Goal: Task Accomplishment & Management: Manage account settings

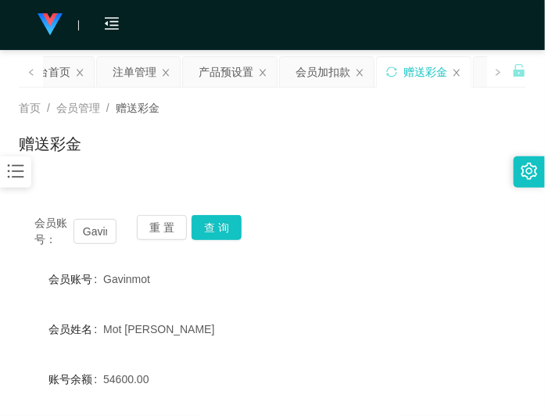
click at [57, 71] on div "平台首页" at bounding box center [49, 72] width 44 height 30
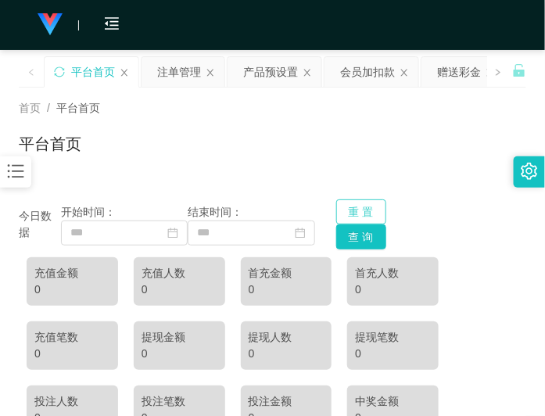
click at [357, 205] on button "重 置" at bounding box center [362, 212] width 50 height 25
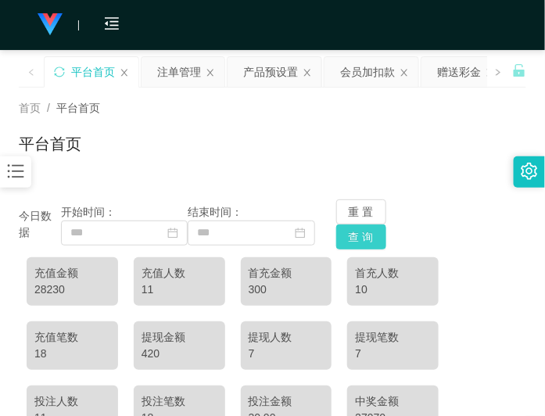
click at [360, 236] on button "查 询" at bounding box center [362, 237] width 50 height 25
click at [275, 75] on div "产品预设置" at bounding box center [270, 72] width 55 height 30
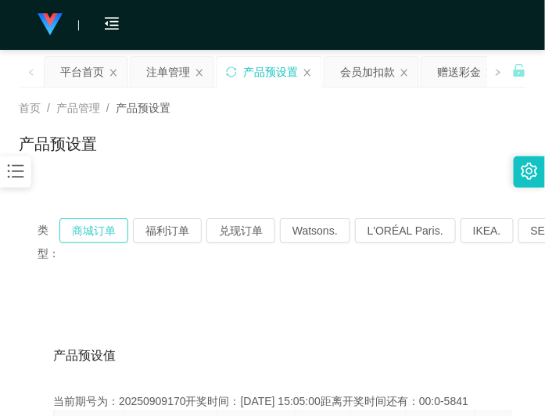
click at [115, 228] on button "商城订单" at bounding box center [93, 230] width 69 height 25
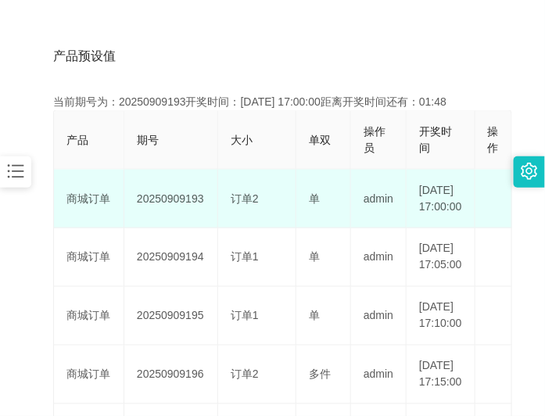
scroll to position [196, 0]
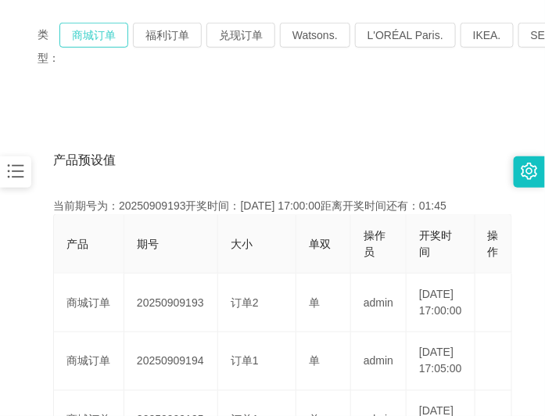
click at [98, 38] on button "商城订单" at bounding box center [93, 35] width 69 height 25
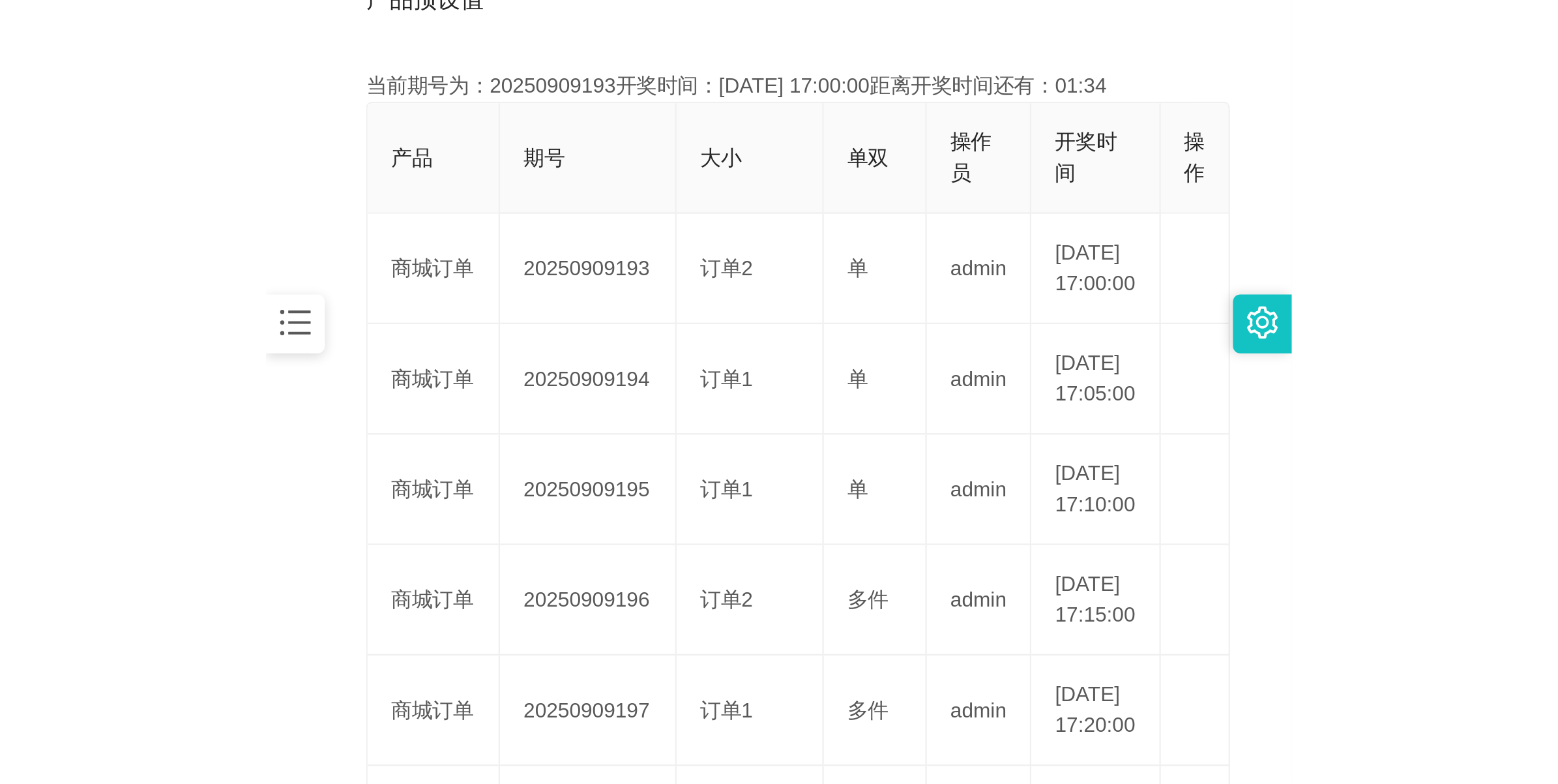
scroll to position [326, 0]
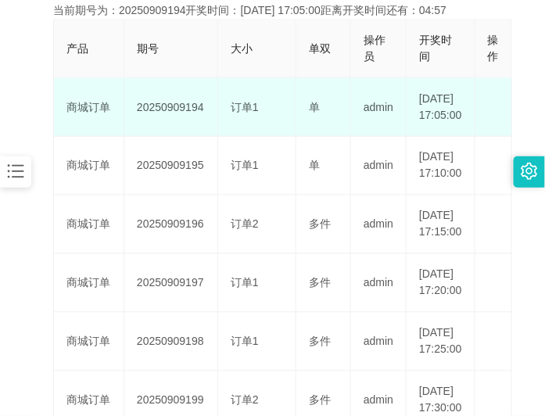
click at [177, 114] on td "20250909194" at bounding box center [171, 107] width 94 height 59
copy td "20250909194"
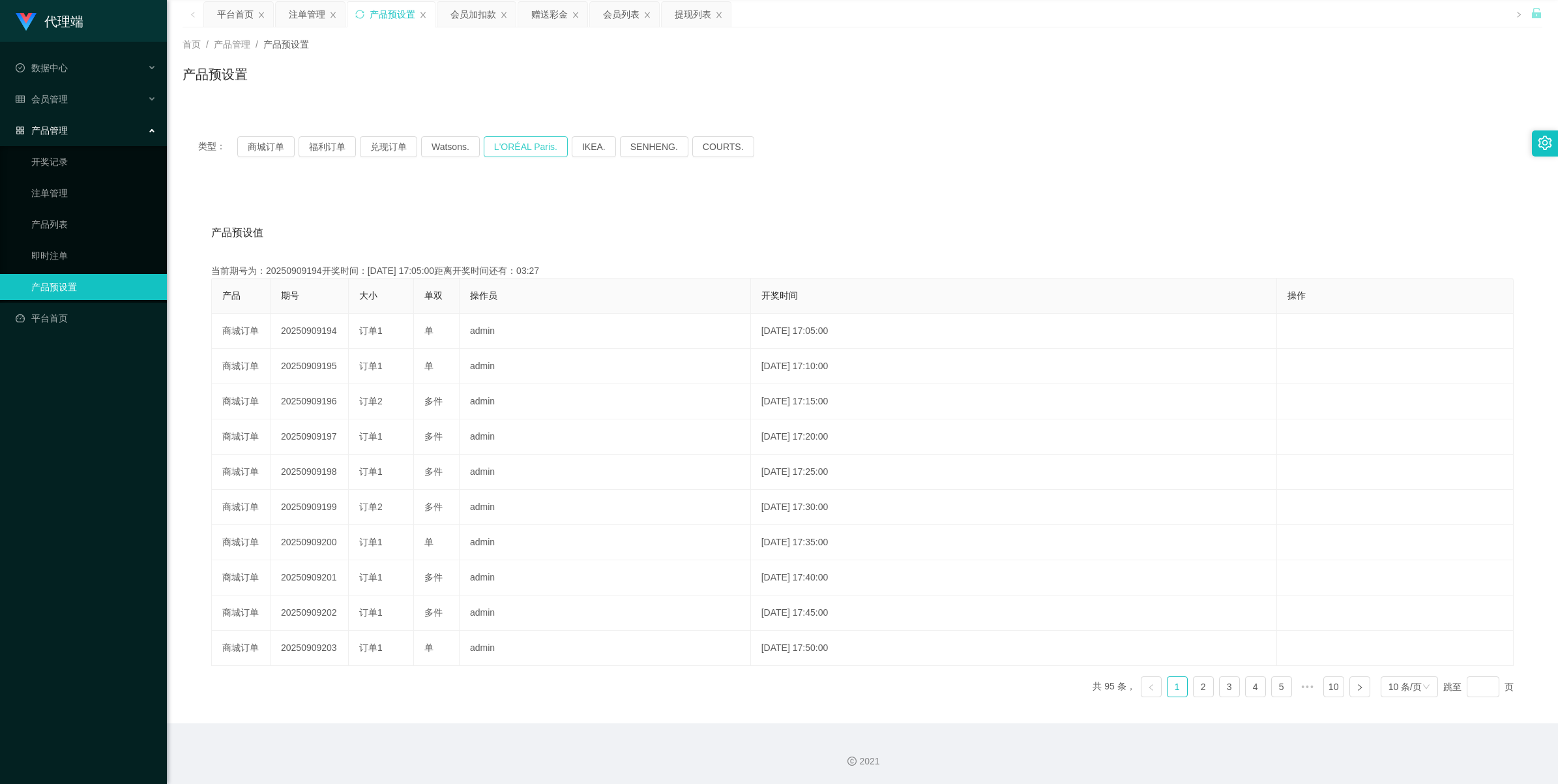
scroll to position [47, 0]
click at [289, 13] on div "注单管理" at bounding box center [287, 14] width 37 height 25
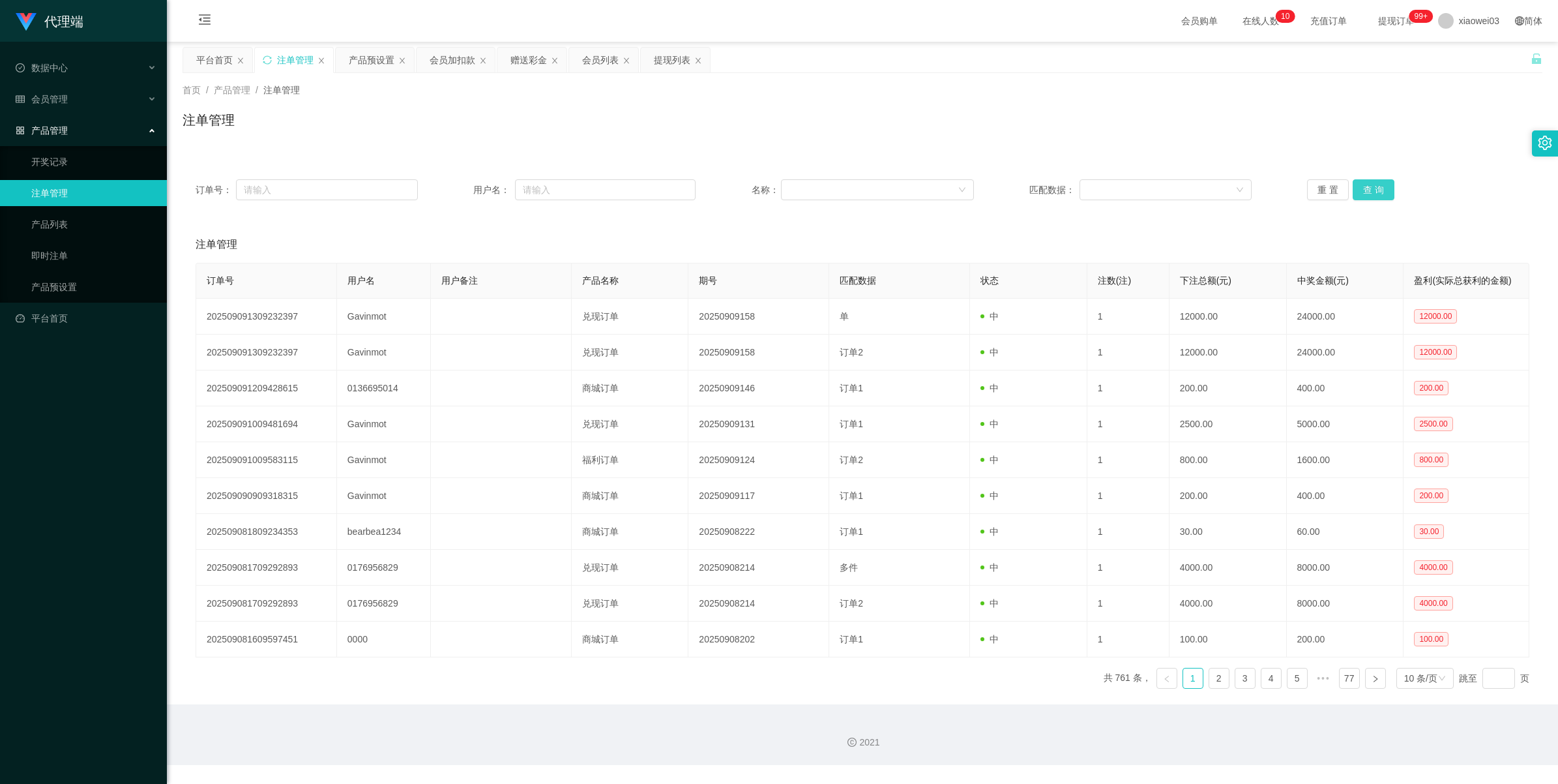
click at [454, 184] on button "查 询" at bounding box center [1374, 189] width 42 height 21
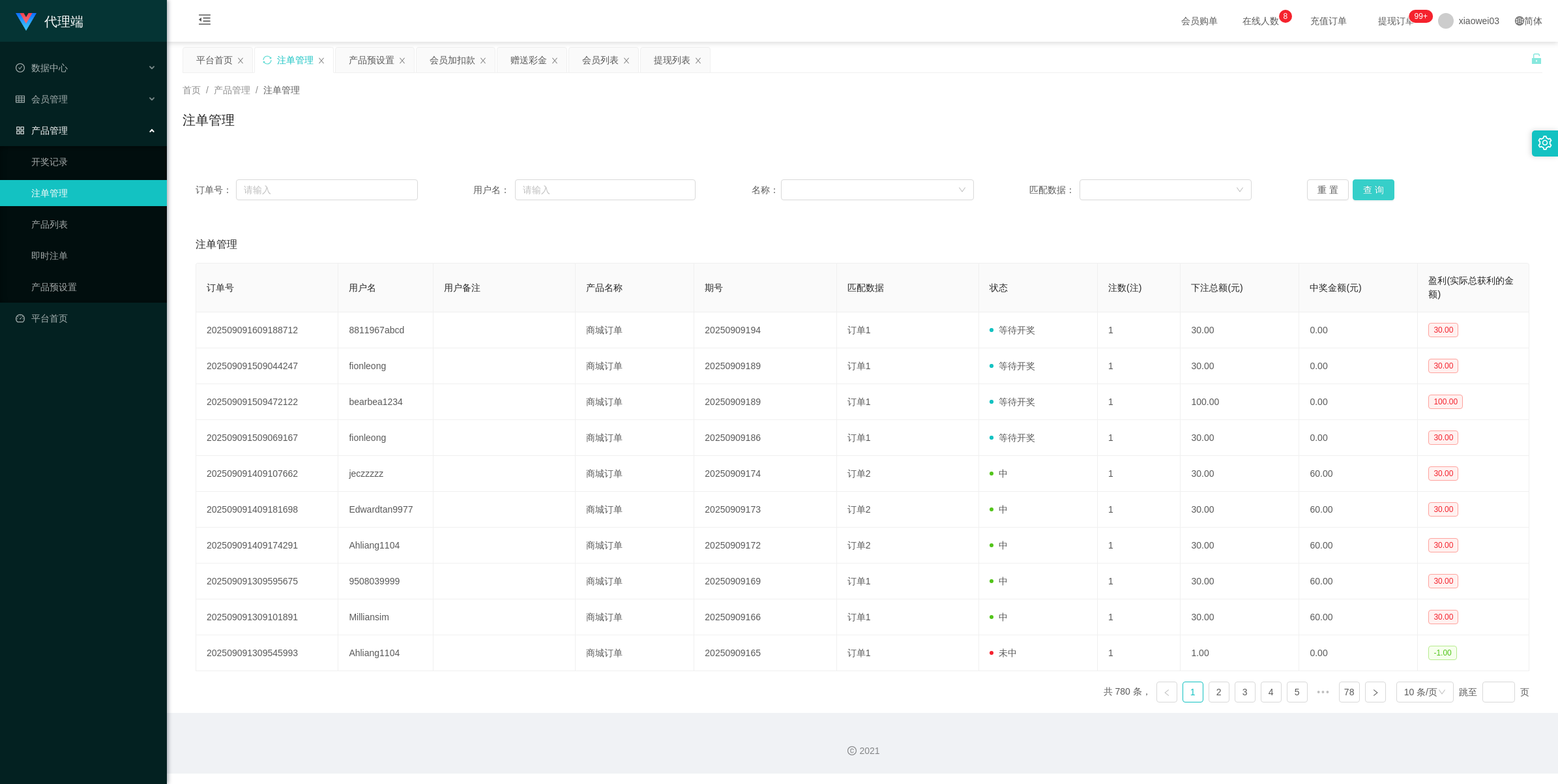
click at [454, 187] on button "查 询" at bounding box center [1374, 189] width 42 height 21
click at [454, 187] on button "查 询" at bounding box center [1374, 189] width 42 height 21
drag, startPoint x: 1376, startPoint y: 177, endPoint x: 1381, endPoint y: 183, distance: 7.8
click at [454, 177] on div "订单号： 用户名： 名称： 匹配数据： 重 置 查 询" at bounding box center [862, 190] width 1360 height 47
click at [454, 184] on button "查 询" at bounding box center [1374, 189] width 42 height 21
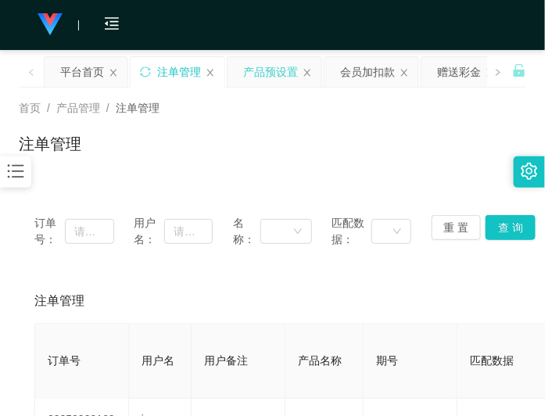
click at [258, 79] on div "产品预设置" at bounding box center [270, 72] width 55 height 30
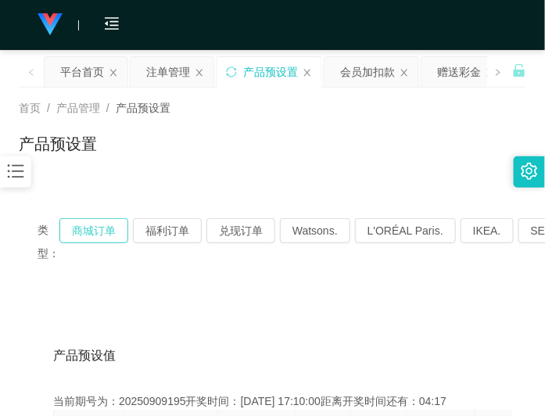
click at [122, 229] on button "商城订单" at bounding box center [93, 230] width 69 height 25
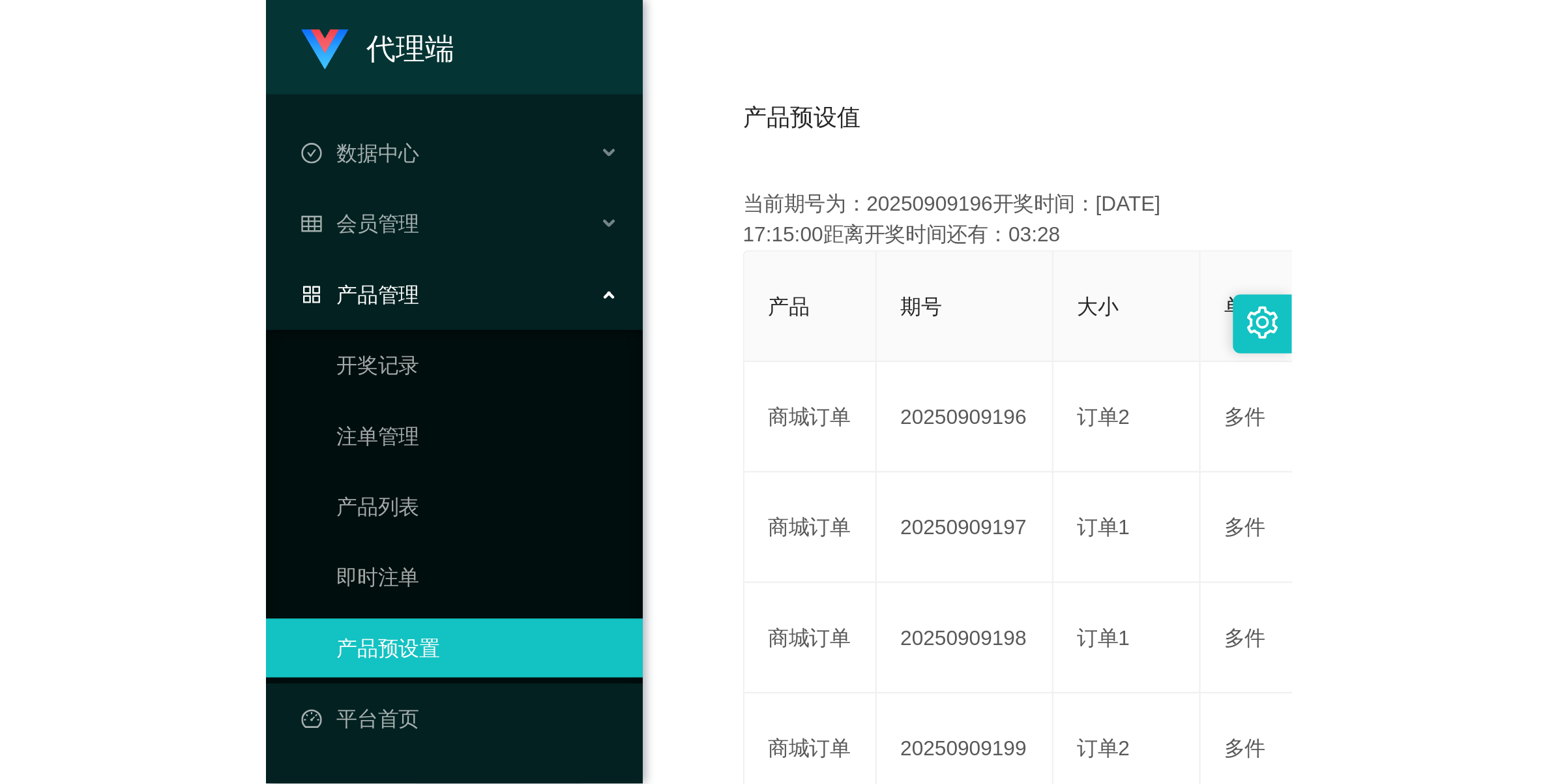
scroll to position [47, 0]
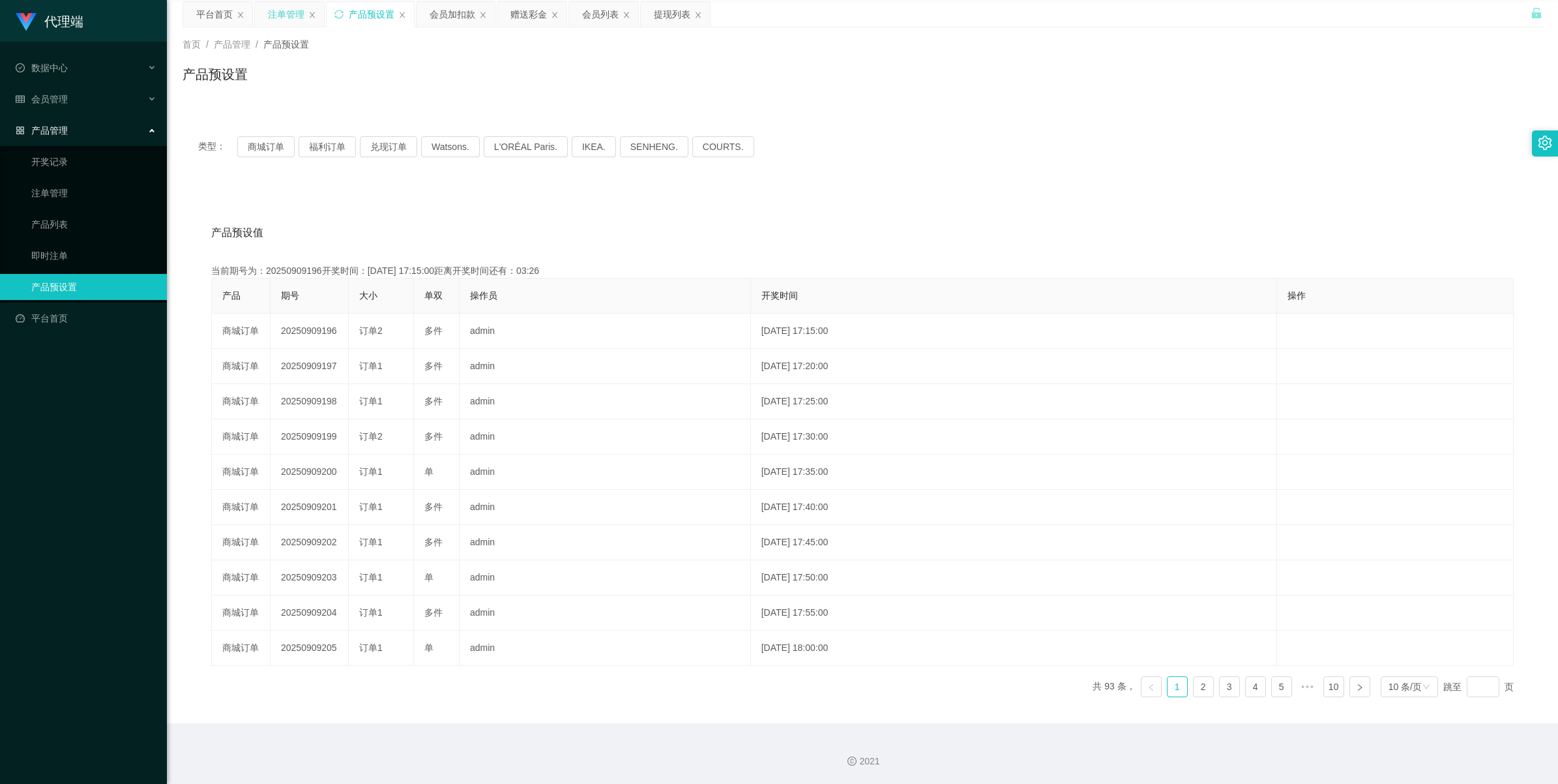
click at [281, 17] on div "注单管理" at bounding box center [287, 14] width 37 height 25
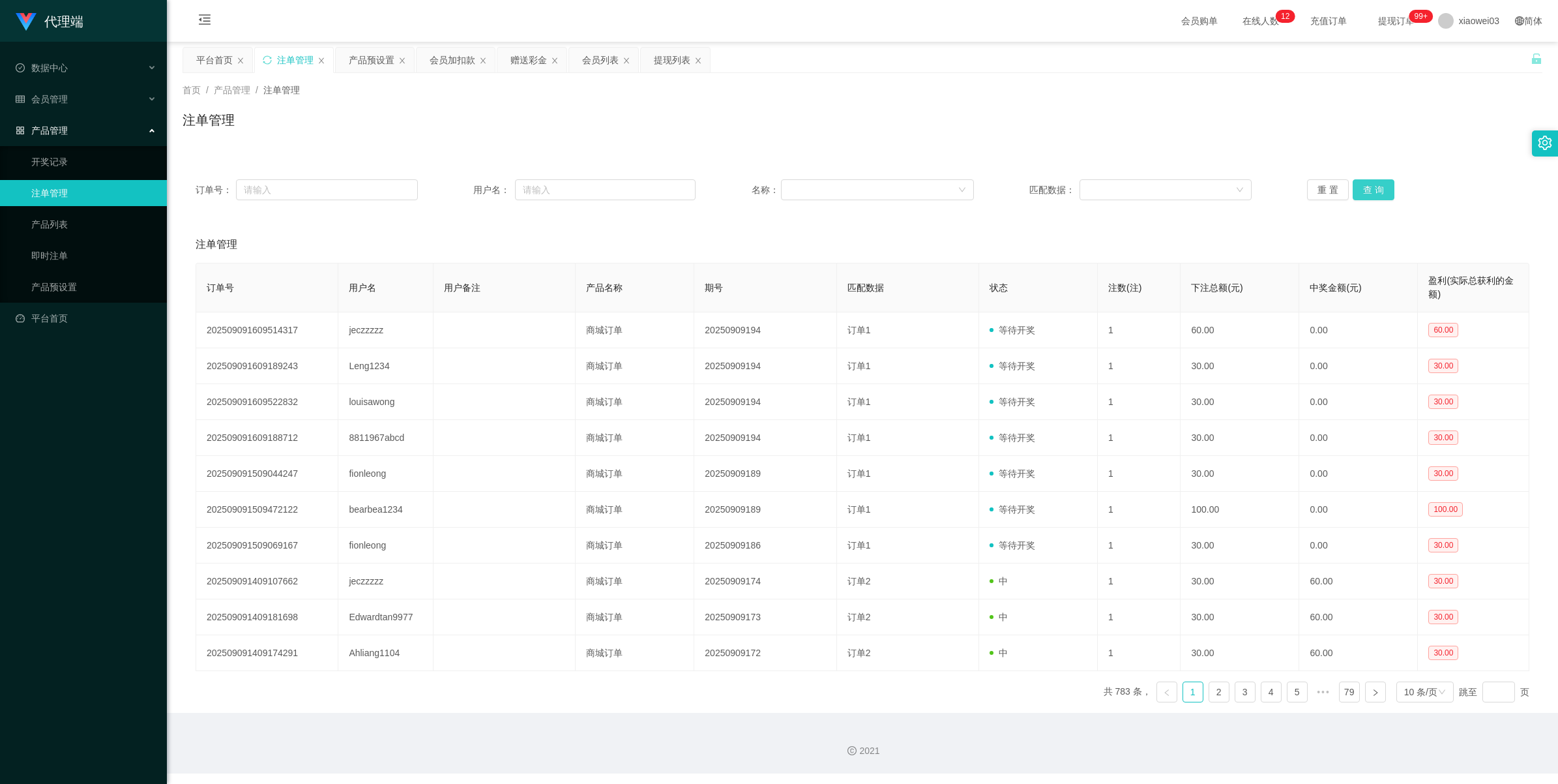
click at [454, 184] on button "查 询" at bounding box center [1374, 189] width 42 height 21
click at [454, 184] on div "重 置 查 询" at bounding box center [1418, 189] width 222 height 21
click at [454, 187] on button "查 询" at bounding box center [1374, 189] width 42 height 21
click at [454, 187] on div "重 置 查 询" at bounding box center [1418, 189] width 222 height 21
click at [454, 187] on button "查 询" at bounding box center [1374, 189] width 42 height 21
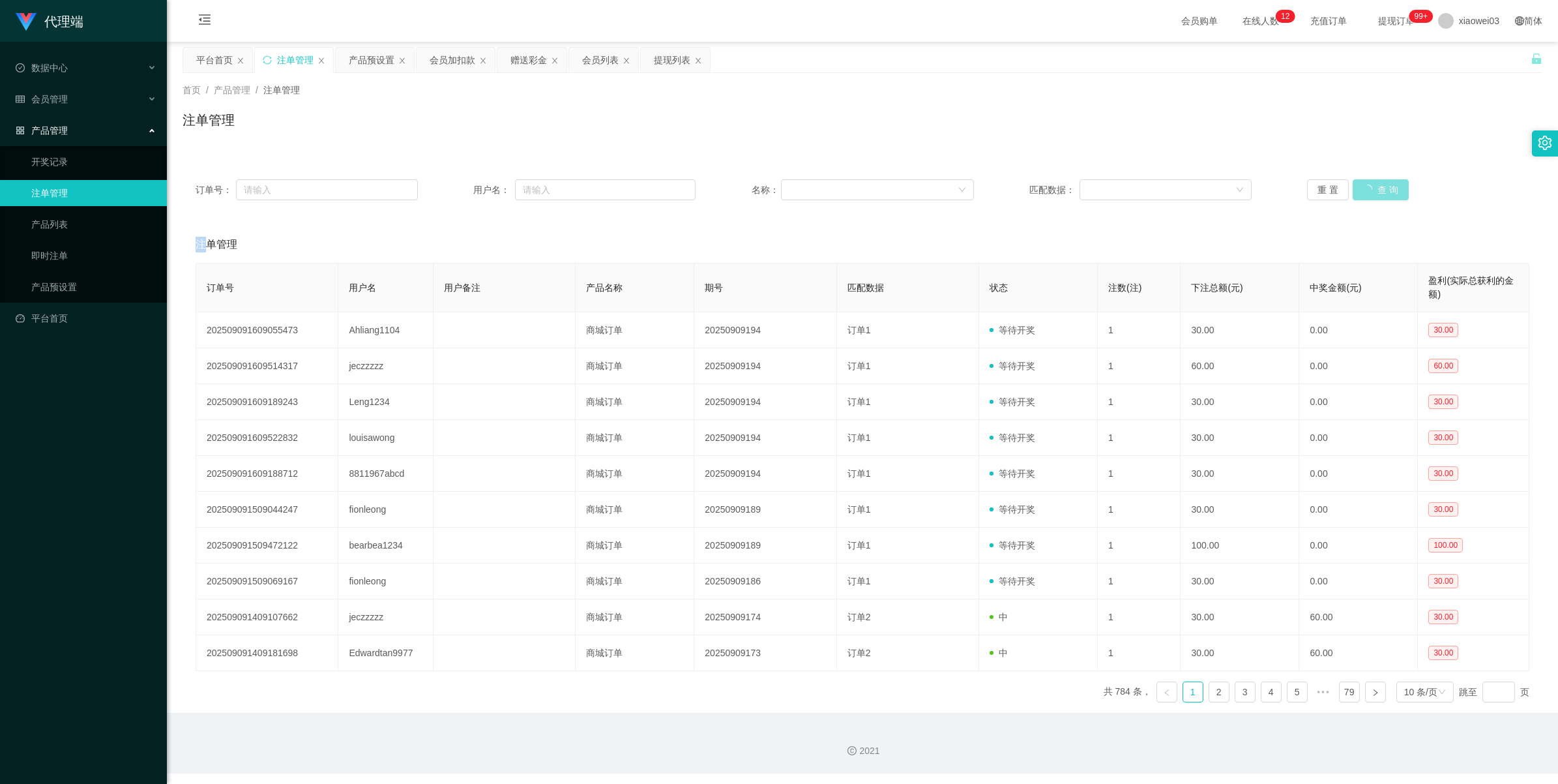
click at [454, 187] on div "重 置 查 询" at bounding box center [1418, 189] width 222 height 21
click at [454, 187] on button "查 询" at bounding box center [1374, 189] width 42 height 21
click at [454, 187] on div "重 置 查 询" at bounding box center [1418, 189] width 222 height 21
click at [454, 187] on button "查 询" at bounding box center [1374, 189] width 42 height 21
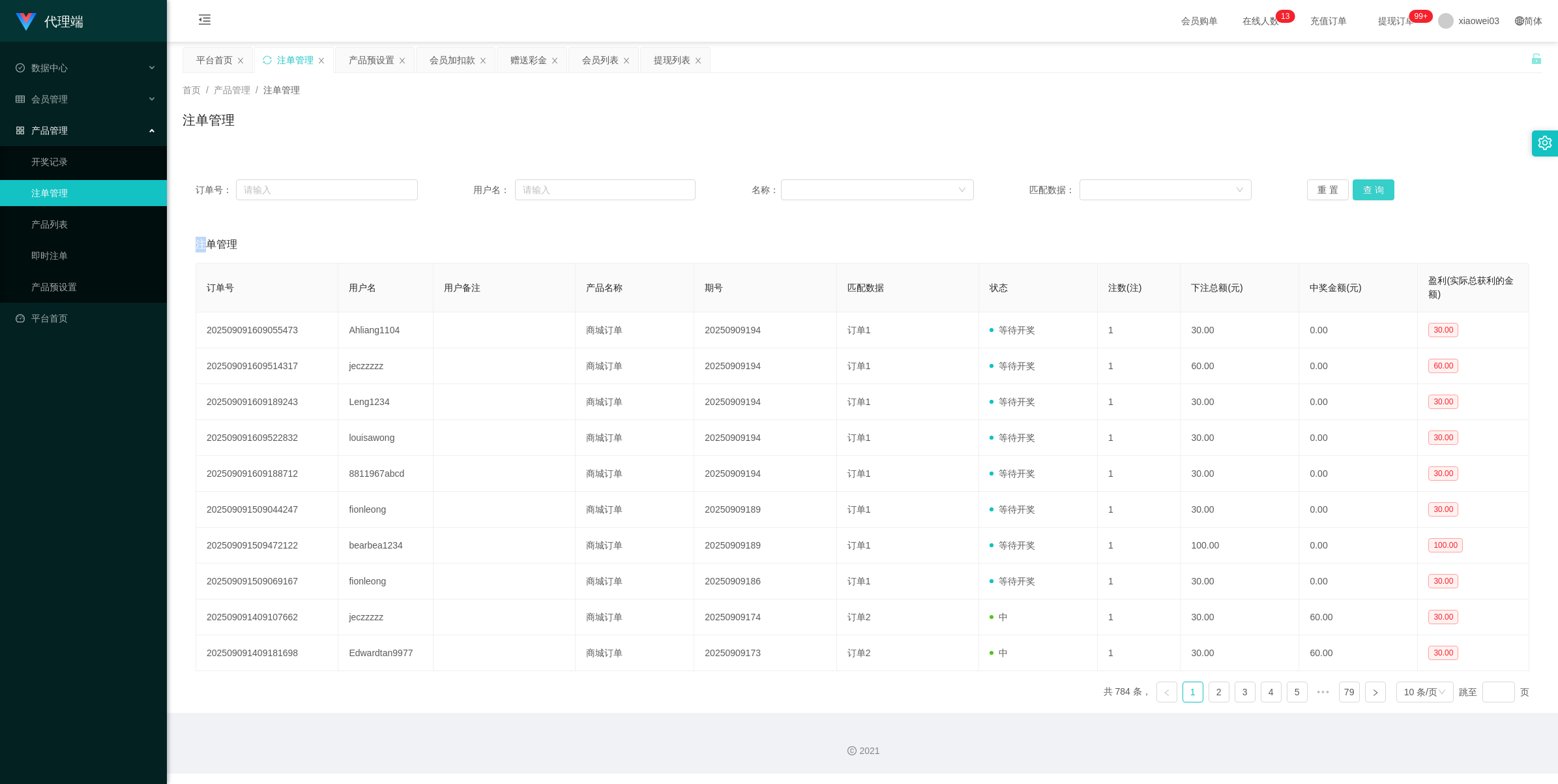
click at [454, 187] on button "查 询" at bounding box center [1374, 189] width 42 height 21
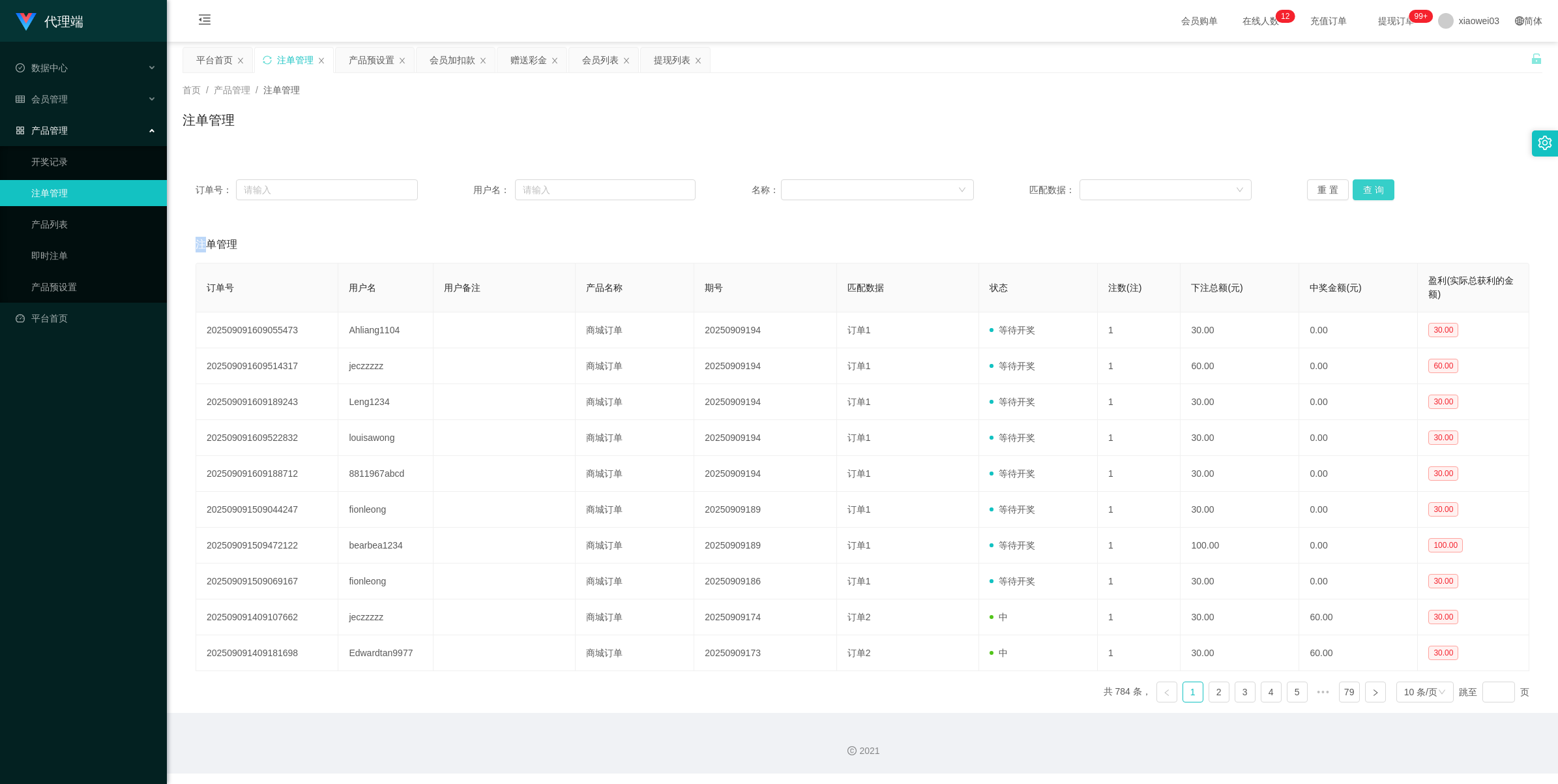
click at [454, 191] on button "查 询" at bounding box center [1374, 189] width 42 height 21
click at [454, 193] on button "查 询" at bounding box center [1374, 189] width 42 height 21
click at [454, 183] on button "查 询" at bounding box center [1374, 189] width 42 height 21
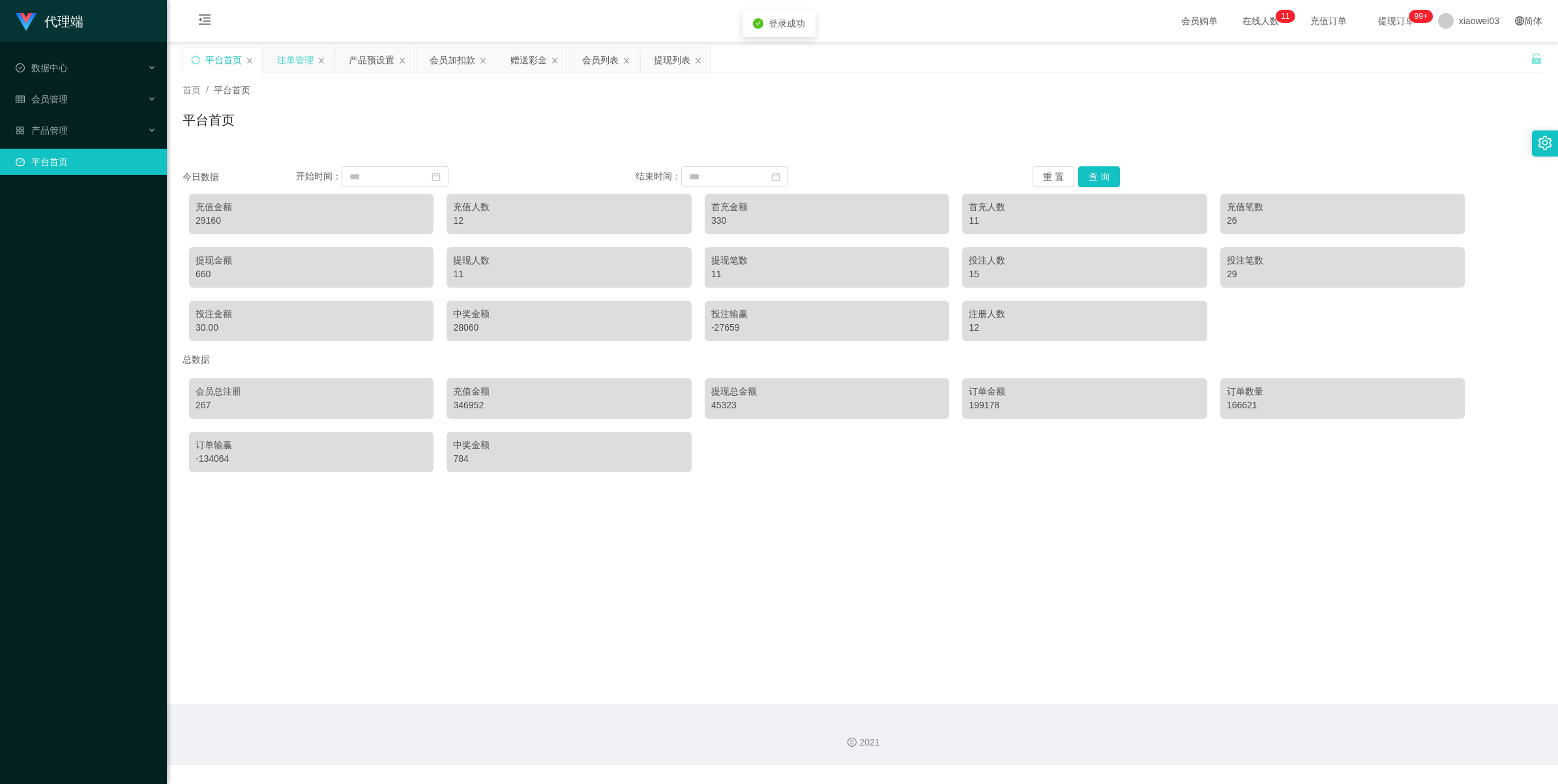
click at [304, 60] on div "注单管理" at bounding box center [296, 60] width 37 height 25
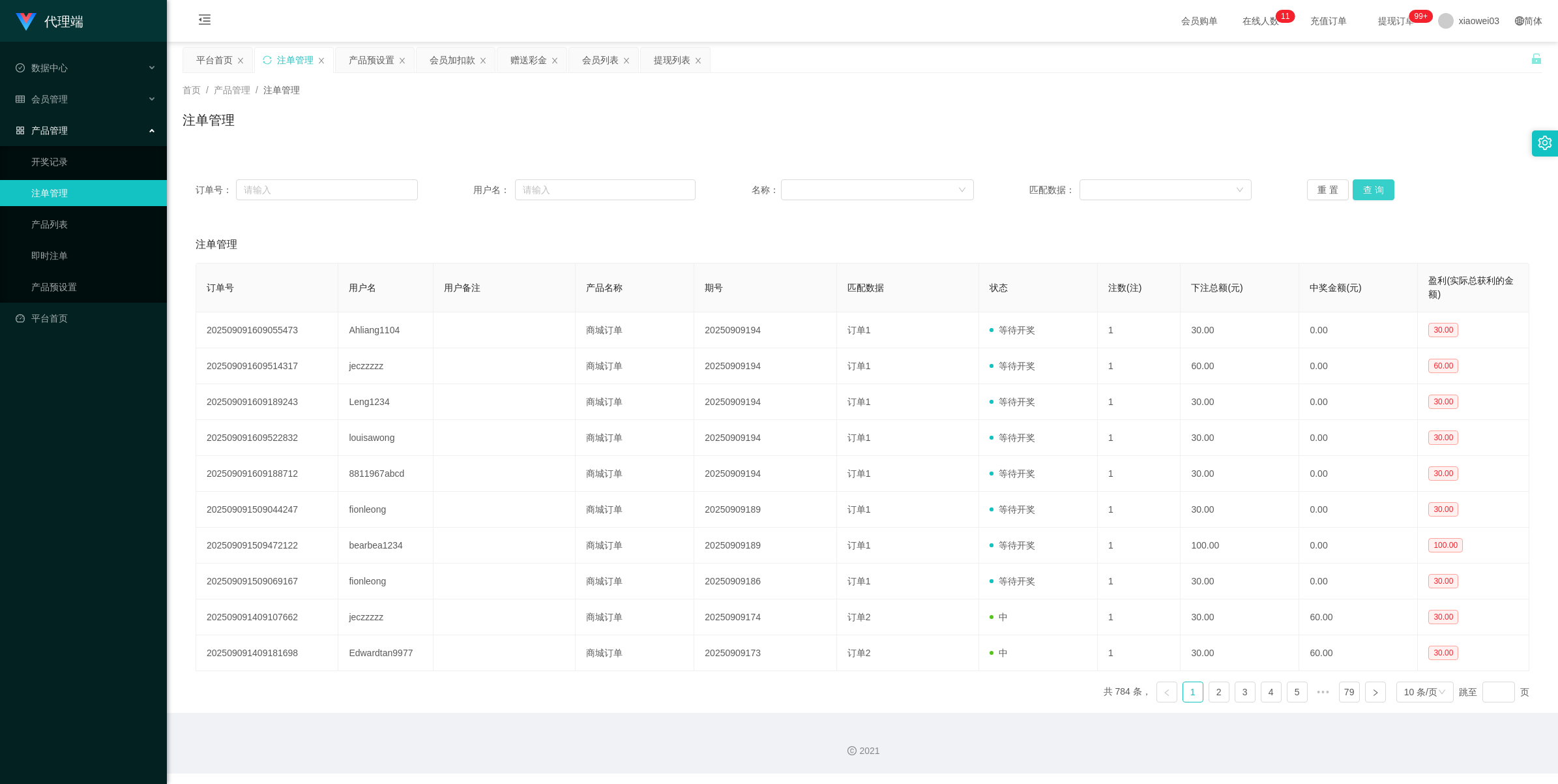
click at [1386, 190] on button "查 询" at bounding box center [1374, 189] width 42 height 21
click at [1384, 190] on button "查 询" at bounding box center [1374, 189] width 42 height 21
